Goal: Information Seeking & Learning: Learn about a topic

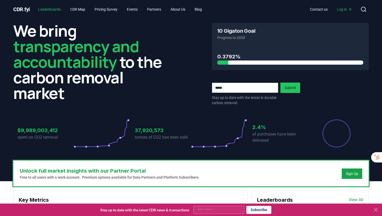
click at [55, 11] on link "Leaderboards" at bounding box center [49, 9] width 31 height 9
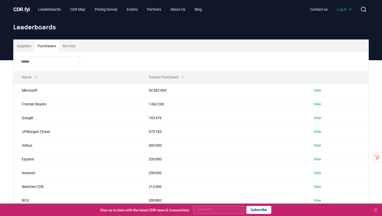
click at [52, 50] on button "Purchasers" at bounding box center [47, 46] width 25 height 12
click at [71, 47] on button "Services" at bounding box center [69, 46] width 20 height 12
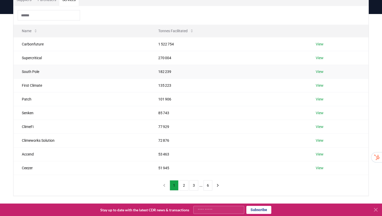
scroll to position [46, 0]
click at [183, 186] on button "2" at bounding box center [184, 186] width 9 height 10
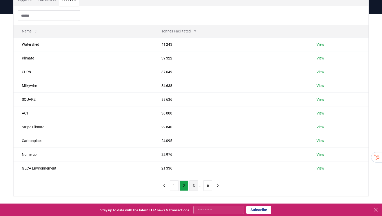
click at [195, 185] on button "3" at bounding box center [194, 186] width 9 height 10
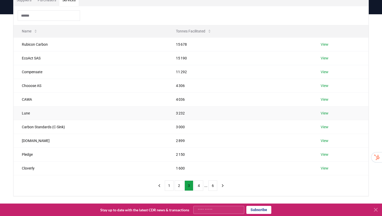
scroll to position [30, 0]
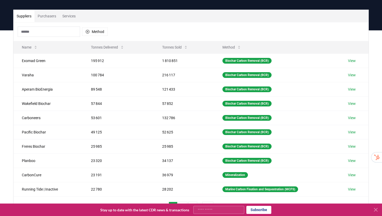
click at [22, 20] on button "Suppliers" at bounding box center [24, 16] width 21 height 12
